Goal: Task Accomplishment & Management: Manage account settings

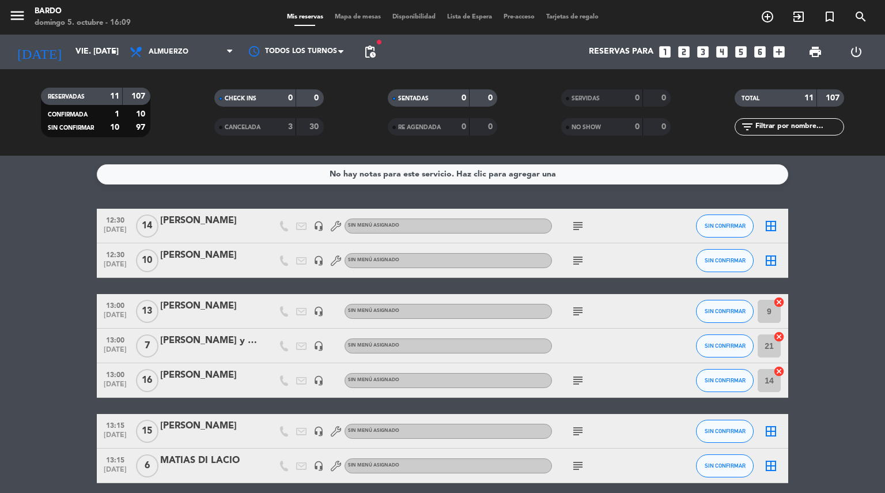
scroll to position [202, 0]
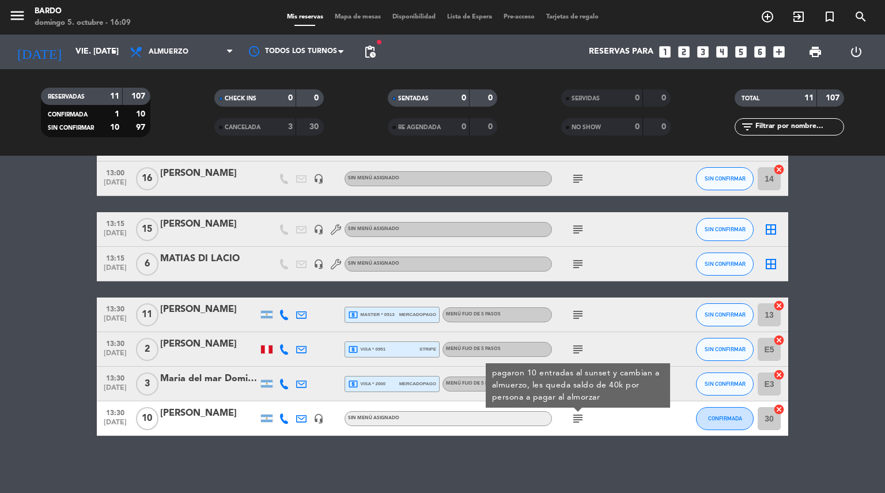
click at [82, 349] on bookings-row "12:30 [DATE] [PERSON_NAME] headset_mic Sin menú asignado subject SIN CONFIRMAR …" at bounding box center [442, 221] width 885 height 429
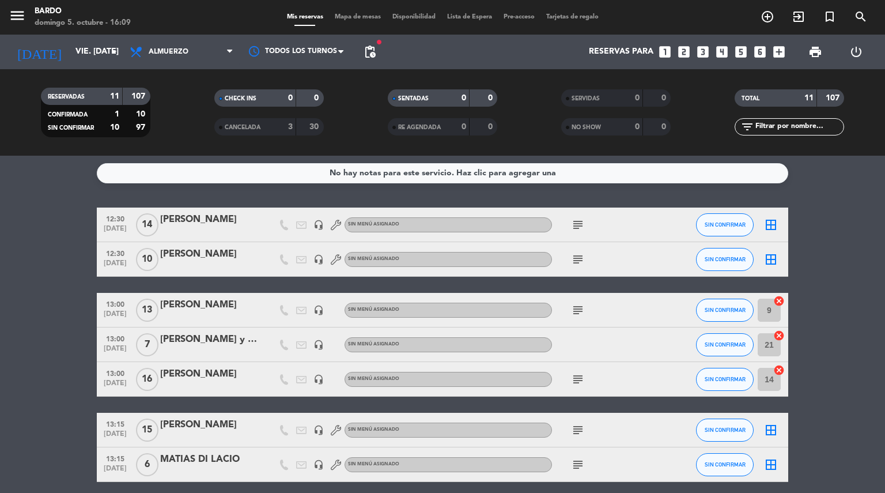
scroll to position [0, 0]
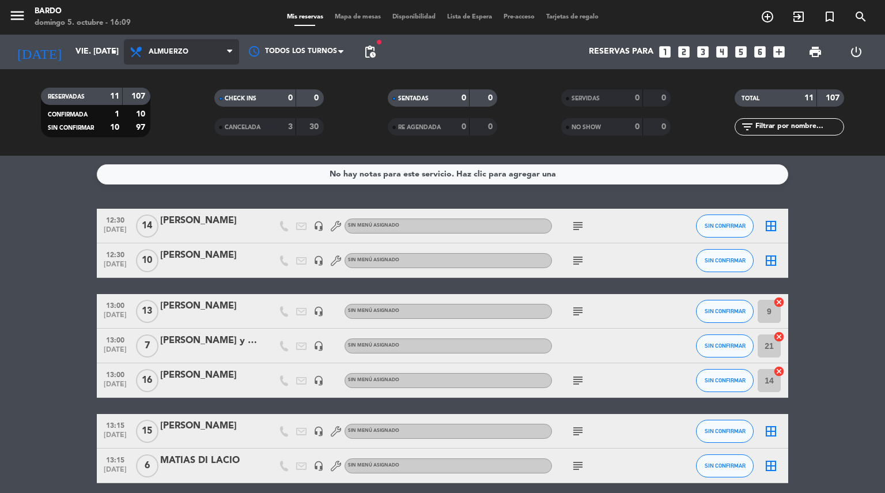
click at [222, 51] on span "Almuerzo" at bounding box center [181, 51] width 115 height 25
click at [171, 123] on div "menu Bardo domingo 5. octubre - 16:09 Mis reservas Mapa de mesas Disponibilidad…" at bounding box center [442, 78] width 885 height 156
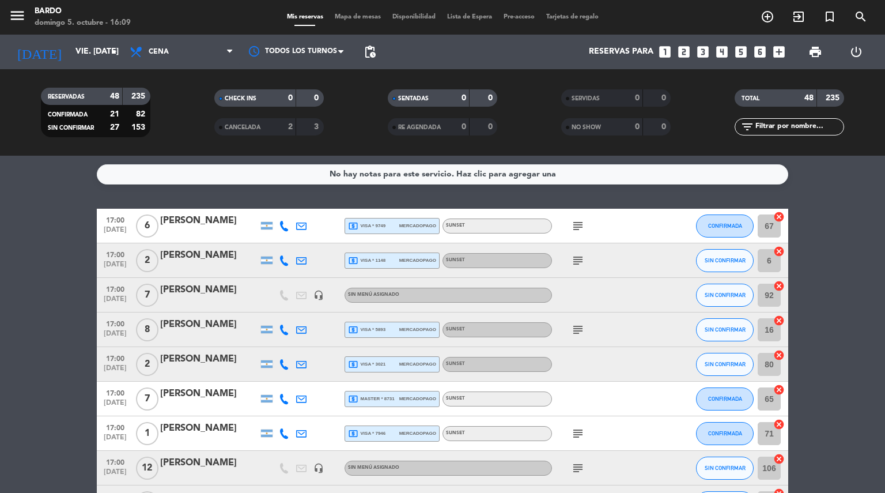
click at [217, 289] on div "[PERSON_NAME]" at bounding box center [209, 289] width 98 height 15
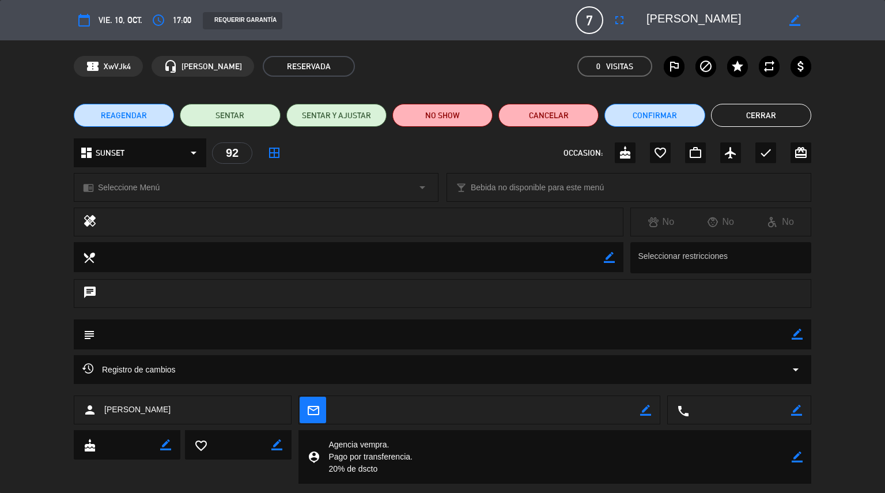
click at [788, 119] on button "Cerrar" at bounding box center [761, 115] width 100 height 23
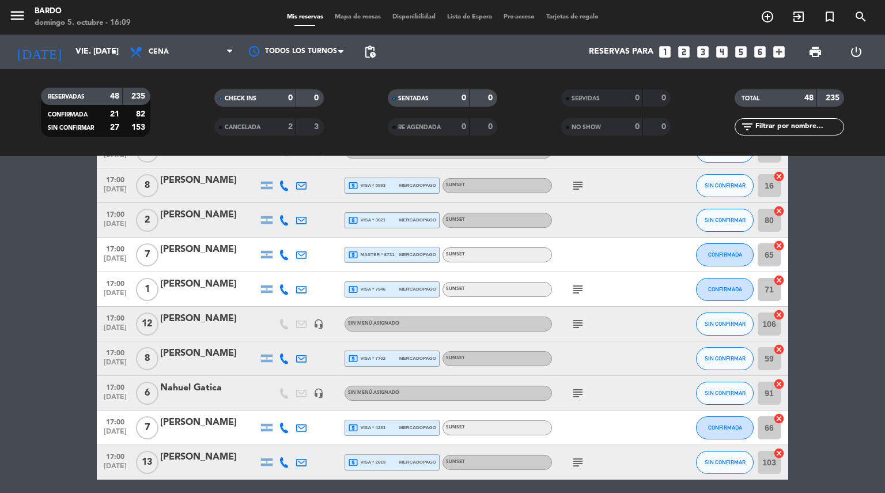
scroll to position [184, 0]
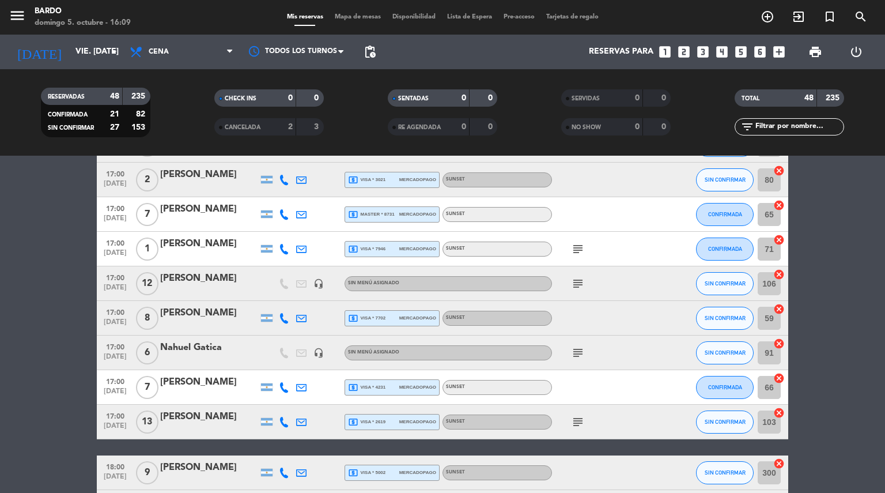
click at [206, 283] on div "[PERSON_NAME]" at bounding box center [209, 278] width 98 height 15
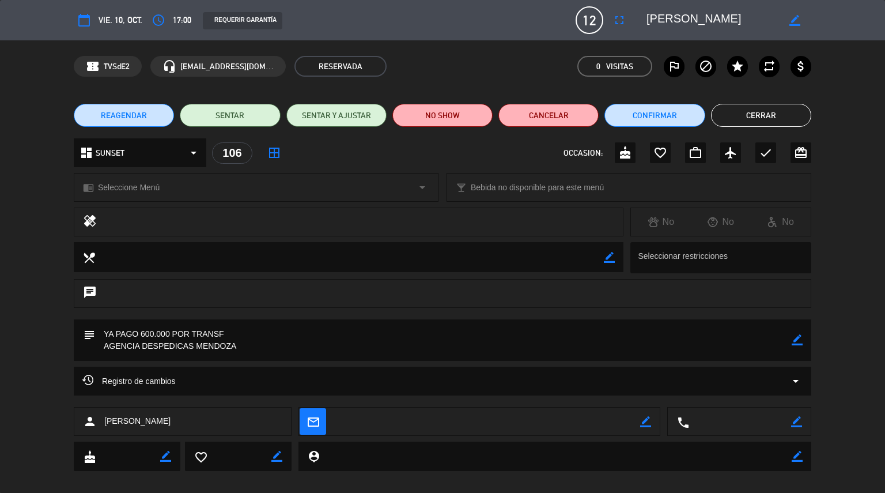
click at [749, 112] on button "Cerrar" at bounding box center [761, 115] width 100 height 23
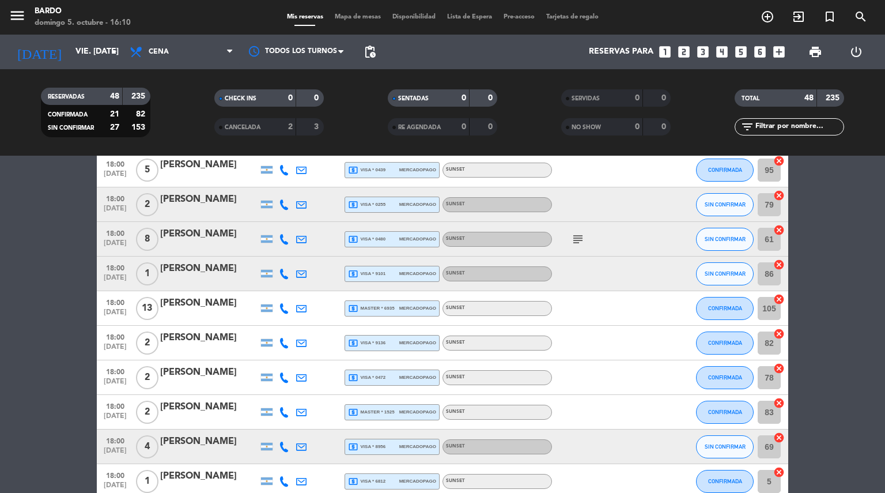
scroll to position [576, 0]
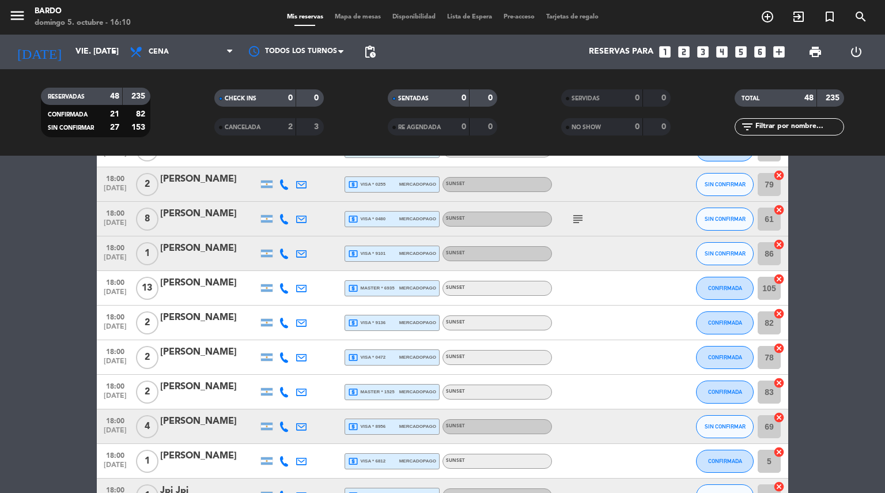
click at [424, 323] on span "mercadopago" at bounding box center [417, 322] width 37 height 7
click at [410, 286] on span "mercadopago" at bounding box center [417, 287] width 37 height 7
click at [399, 393] on span "mercadopago" at bounding box center [417, 391] width 37 height 7
click at [65, 417] on bookings-row "17:00 [DATE] 6 [PERSON_NAME] local_atm visa * 9749 mercadopago Sunset subject C…" at bounding box center [442, 478] width 885 height 1692
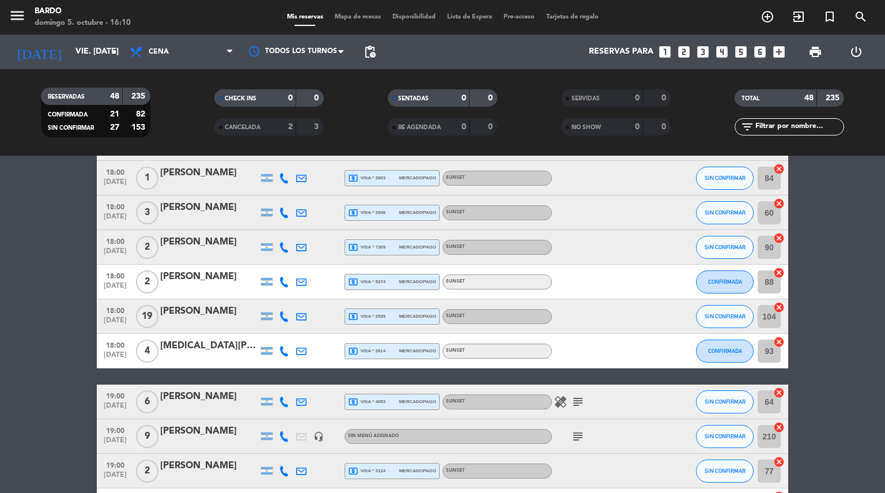
scroll to position [1199, 0]
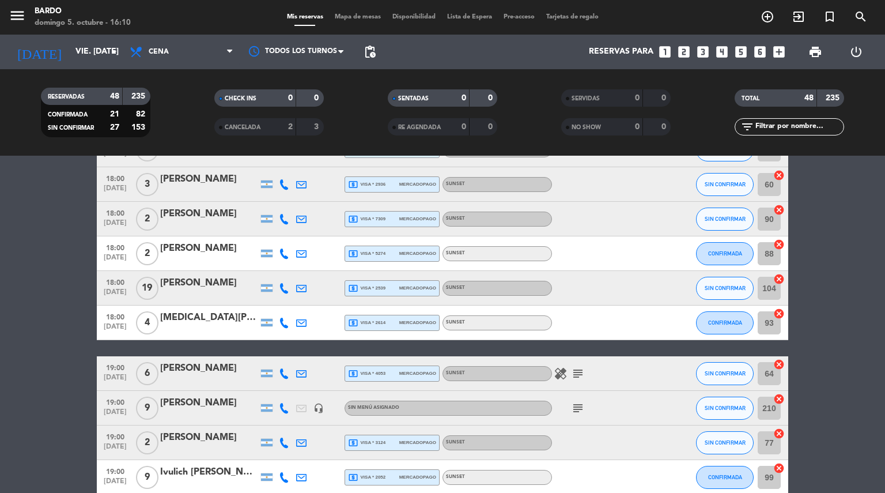
click at [425, 290] on span "mercadopago" at bounding box center [417, 287] width 37 height 7
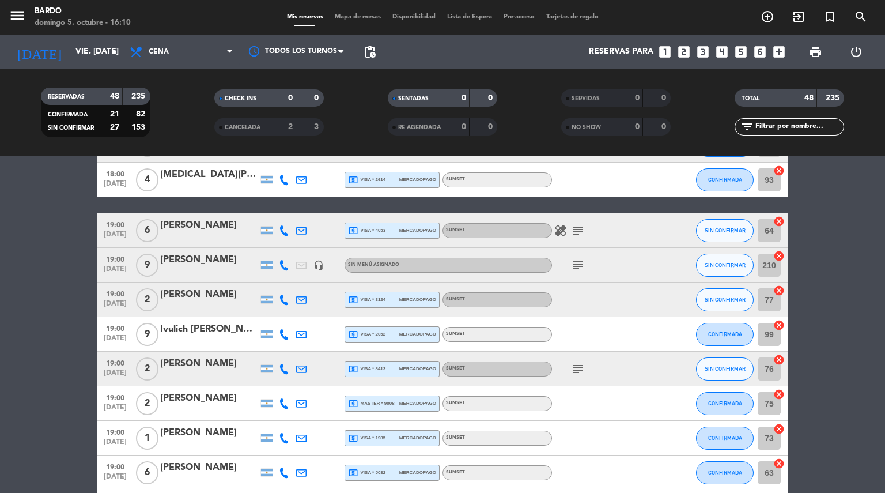
scroll to position [1383, 0]
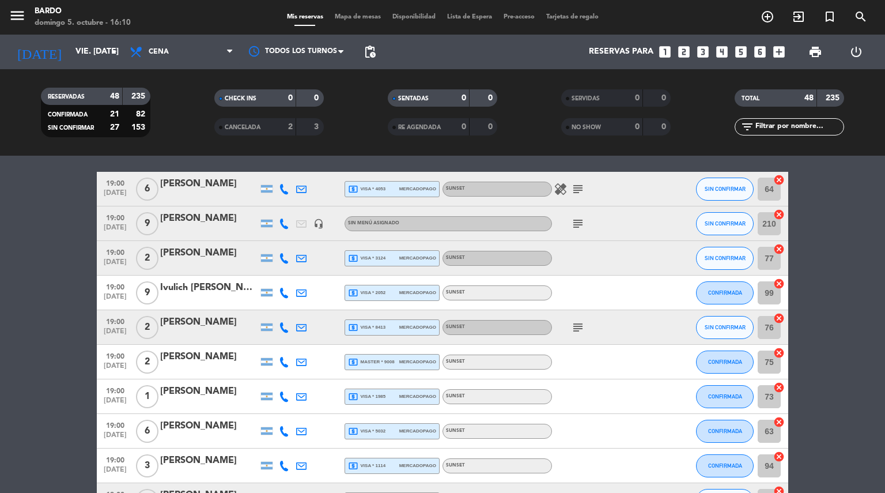
click at [200, 214] on div "[PERSON_NAME]" at bounding box center [209, 218] width 98 height 15
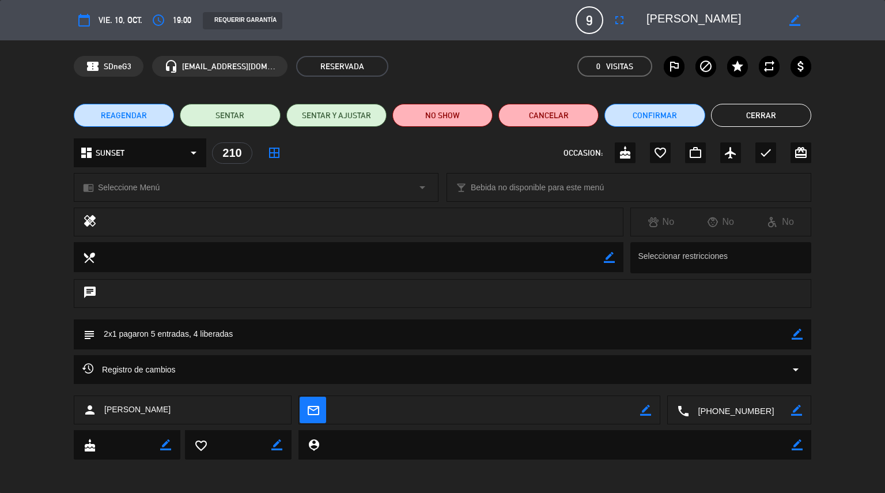
click at [790, 106] on button "Cerrar" at bounding box center [761, 115] width 100 height 23
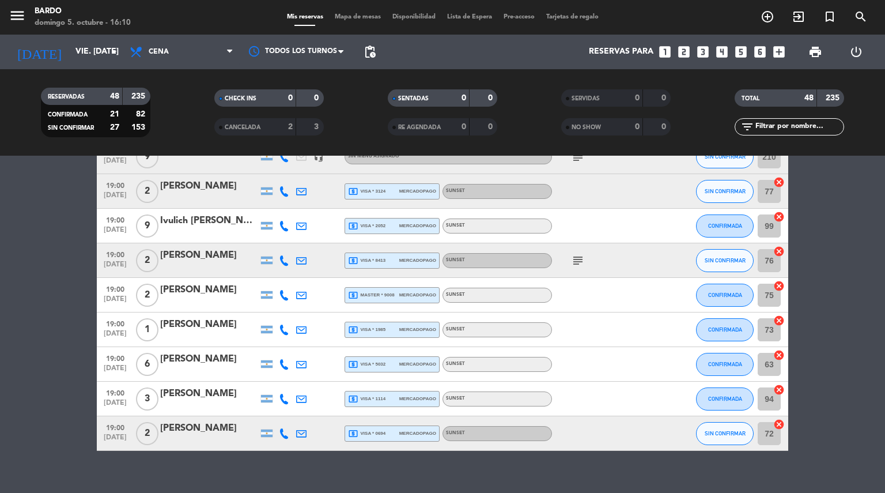
scroll to position [1465, 0]
